Goal: Task Accomplishment & Management: Use online tool/utility

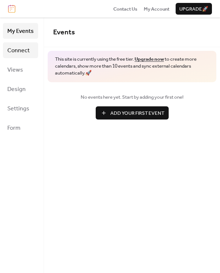
click at [22, 53] on span "Connect" at bounding box center [18, 50] width 22 height 11
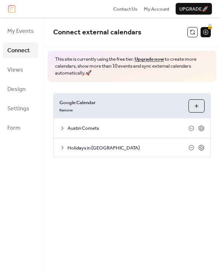
click at [151, 127] on span "Austin Comets" at bounding box center [127, 128] width 121 height 7
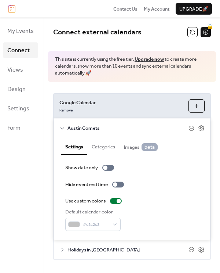
click at [117, 114] on div "Google Calendar Remove Choose Calendars" at bounding box center [131, 106] width 157 height 25
drag, startPoint x: 115, startPoint y: 124, endPoint x: 104, endPoint y: 126, distance: 11.2
click at [115, 124] on div "Austin Comets" at bounding box center [131, 128] width 157 height 19
click at [80, 127] on span "Austin Comets" at bounding box center [127, 128] width 121 height 7
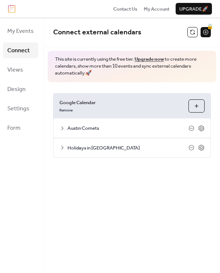
click at [200, 106] on button "Choose Calendars" at bounding box center [196, 106] width 16 height 13
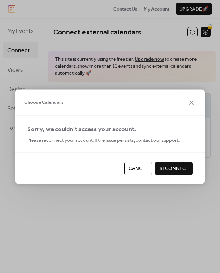
click at [167, 167] on span "Reconnect" at bounding box center [173, 168] width 29 height 7
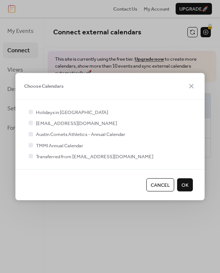
click at [31, 135] on div at bounding box center [31, 134] width 4 height 4
click at [30, 135] on div at bounding box center [31, 134] width 4 height 4
click at [30, 134] on div at bounding box center [31, 134] width 4 height 4
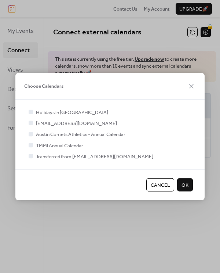
click at [30, 134] on div at bounding box center [31, 134] width 4 height 4
click at [30, 159] on div at bounding box center [30, 156] width 7 height 7
click at [29, 147] on div at bounding box center [31, 145] width 4 height 4
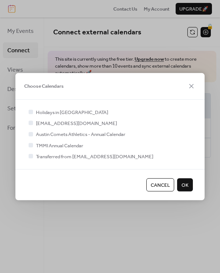
click at [31, 134] on div at bounding box center [31, 134] width 4 height 4
click at [29, 110] on icon at bounding box center [30, 111] width 3 height 3
click at [30, 110] on div at bounding box center [31, 112] width 4 height 4
click at [31, 114] on div at bounding box center [30, 111] width 7 height 7
click at [31, 113] on div at bounding box center [31, 112] width 4 height 4
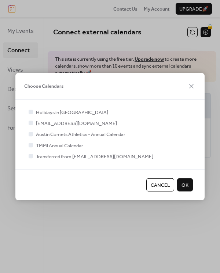
click at [31, 112] on div at bounding box center [31, 112] width 4 height 4
drag, startPoint x: 31, startPoint y: 112, endPoint x: 34, endPoint y: 130, distance: 18.2
click at [33, 123] on div "Holidays in [GEOGRAPHIC_DATA] [EMAIL_ADDRESS][DOMAIN_NAME] Austin Comets Athlet…" at bounding box center [109, 134] width 165 height 52
click at [34, 131] on div at bounding box center [30, 134] width 7 height 7
click at [33, 122] on div at bounding box center [30, 122] width 7 height 7
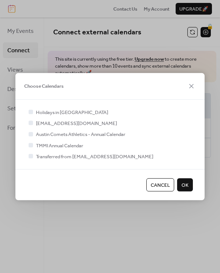
click at [29, 110] on div at bounding box center [31, 112] width 4 height 4
click at [189, 185] on button "OK" at bounding box center [185, 184] width 16 height 13
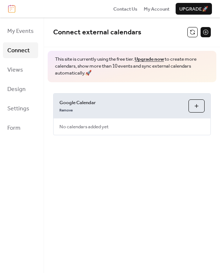
click at [197, 106] on button "Choose Calendars" at bounding box center [196, 106] width 16 height 13
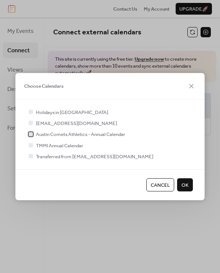
click at [31, 135] on div at bounding box center [31, 134] width 4 height 4
click at [31, 112] on div at bounding box center [31, 112] width 4 height 4
click at [31, 113] on div at bounding box center [31, 112] width 4 height 4
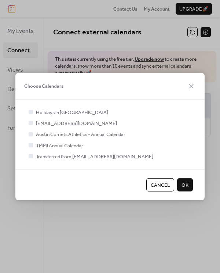
click at [186, 187] on span "OK" at bounding box center [184, 184] width 7 height 7
